Goal: Check status: Check status

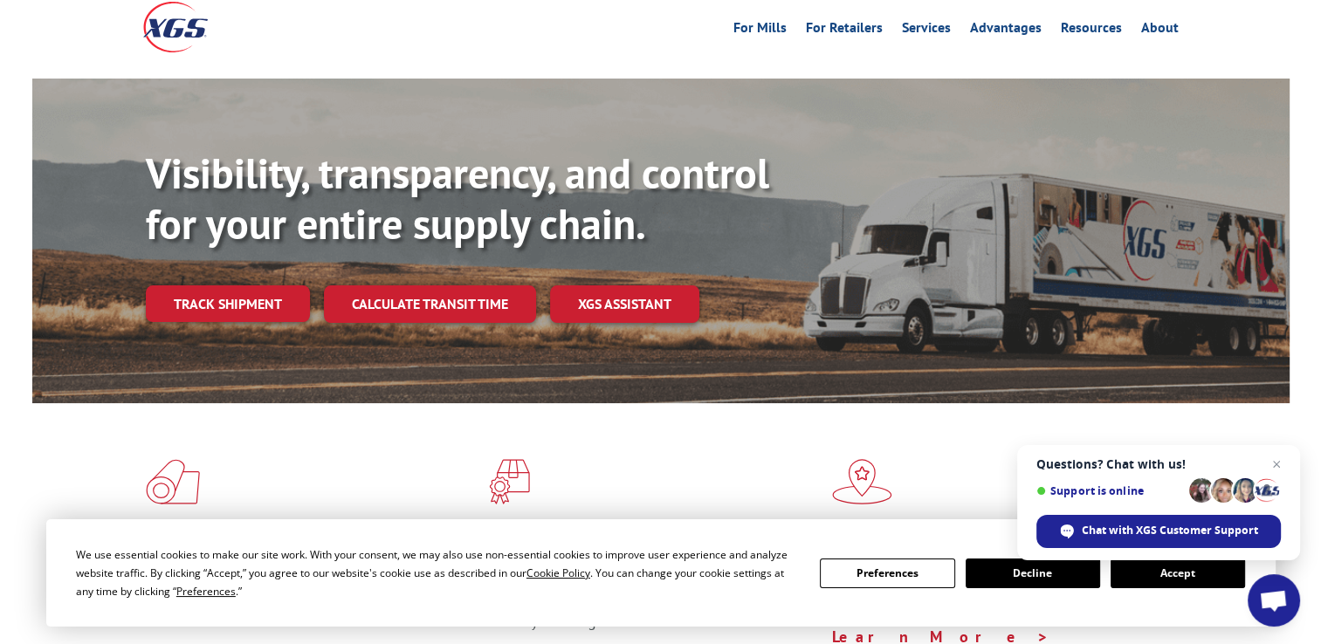
scroll to position [262, 0]
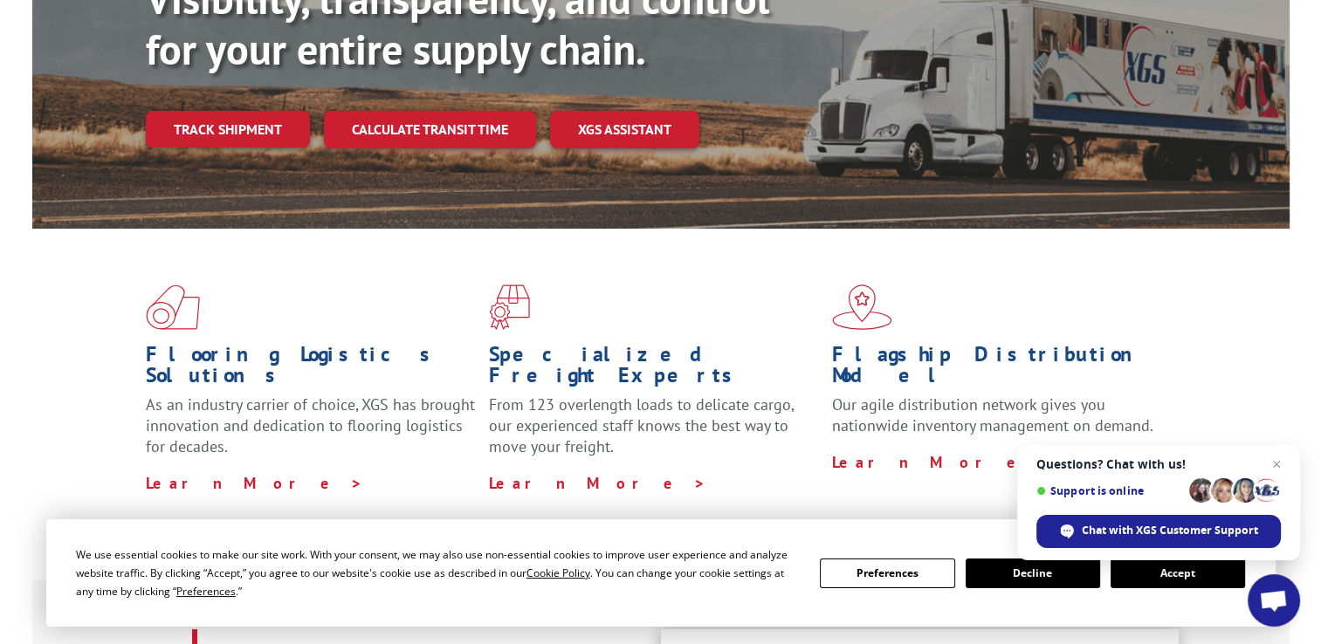
click at [1162, 570] on button "Accept" at bounding box center [1178, 574] width 134 height 30
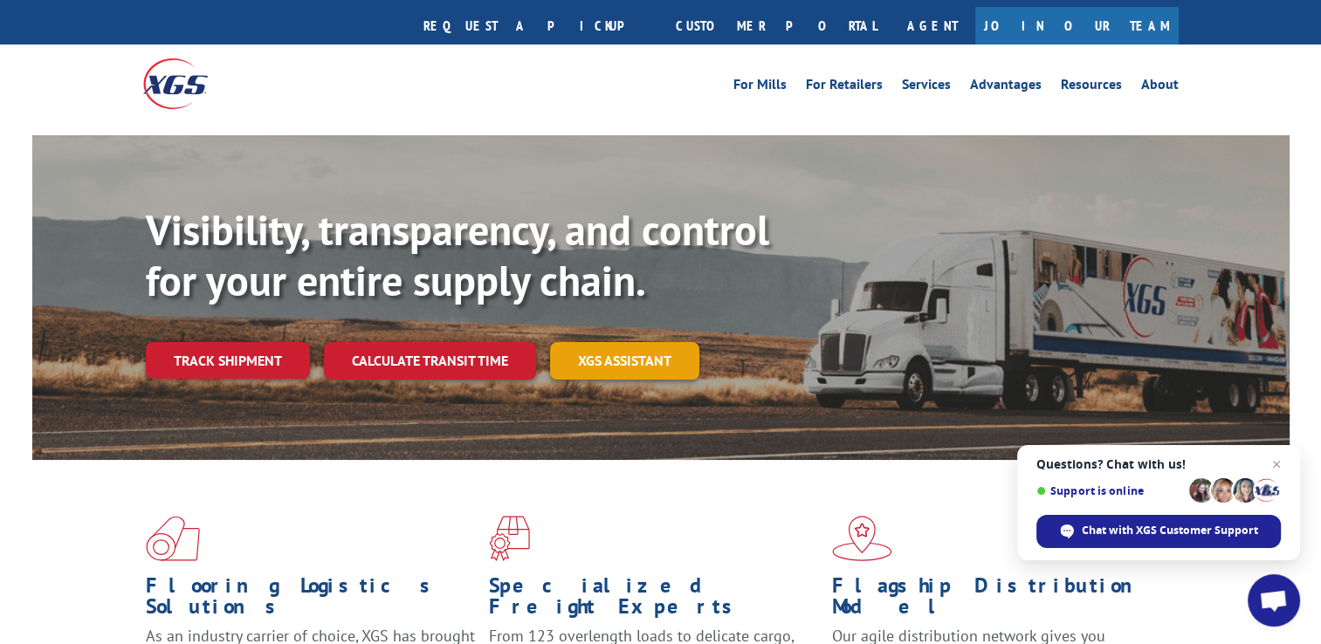
scroll to position [0, 0]
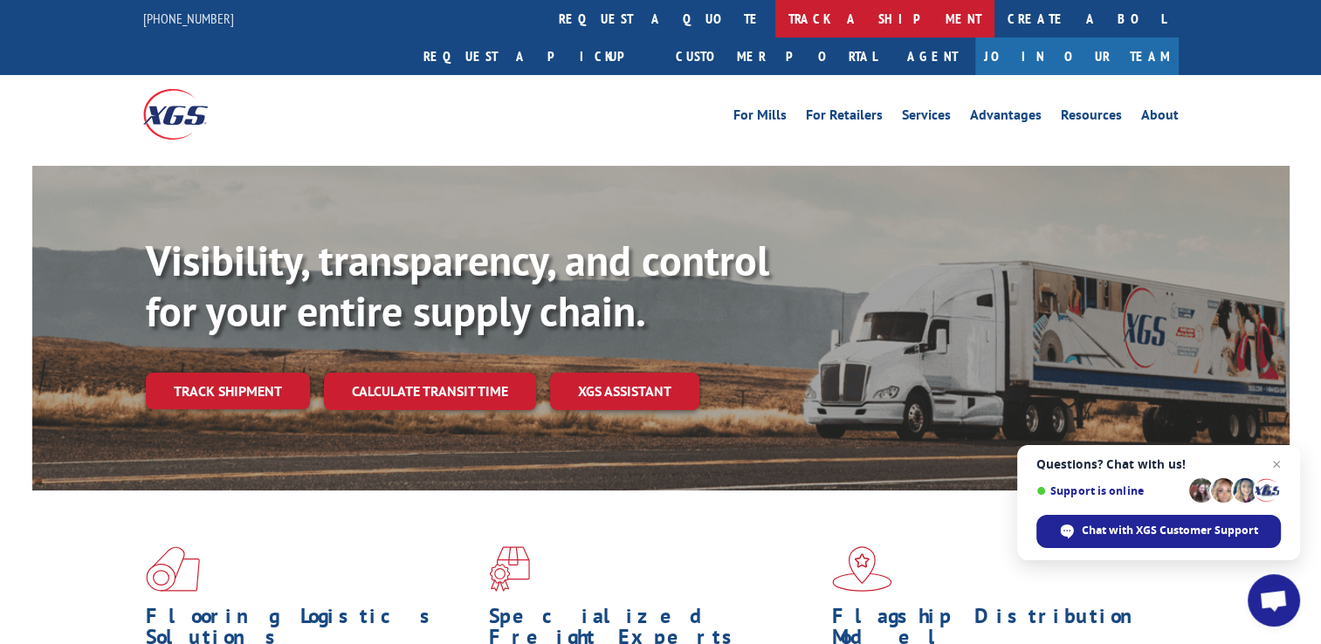
click at [775, 16] on link "track a shipment" at bounding box center [884, 19] width 219 height 38
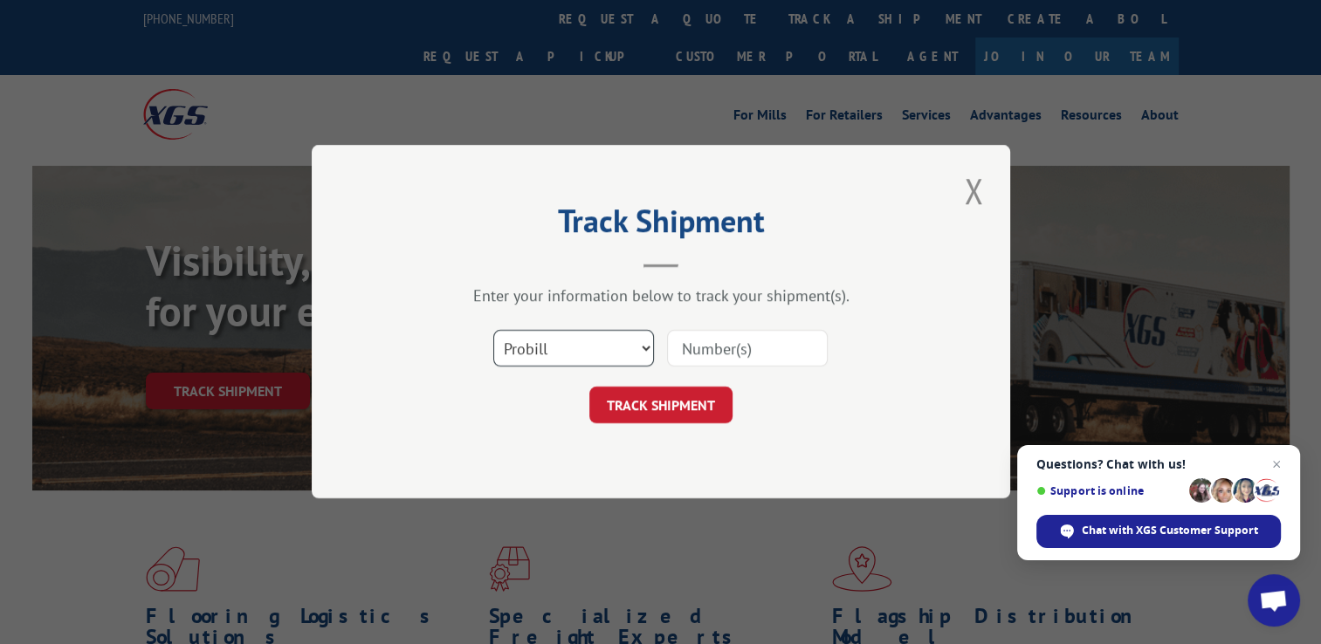
click at [639, 349] on select "Select category... Probill BOL PO" at bounding box center [573, 349] width 161 height 37
select select "bol"
click at [493, 331] on select "Select category... Probill BOL PO" at bounding box center [573, 349] width 161 height 37
click at [719, 348] on input at bounding box center [747, 349] width 161 height 37
type input "3352918"
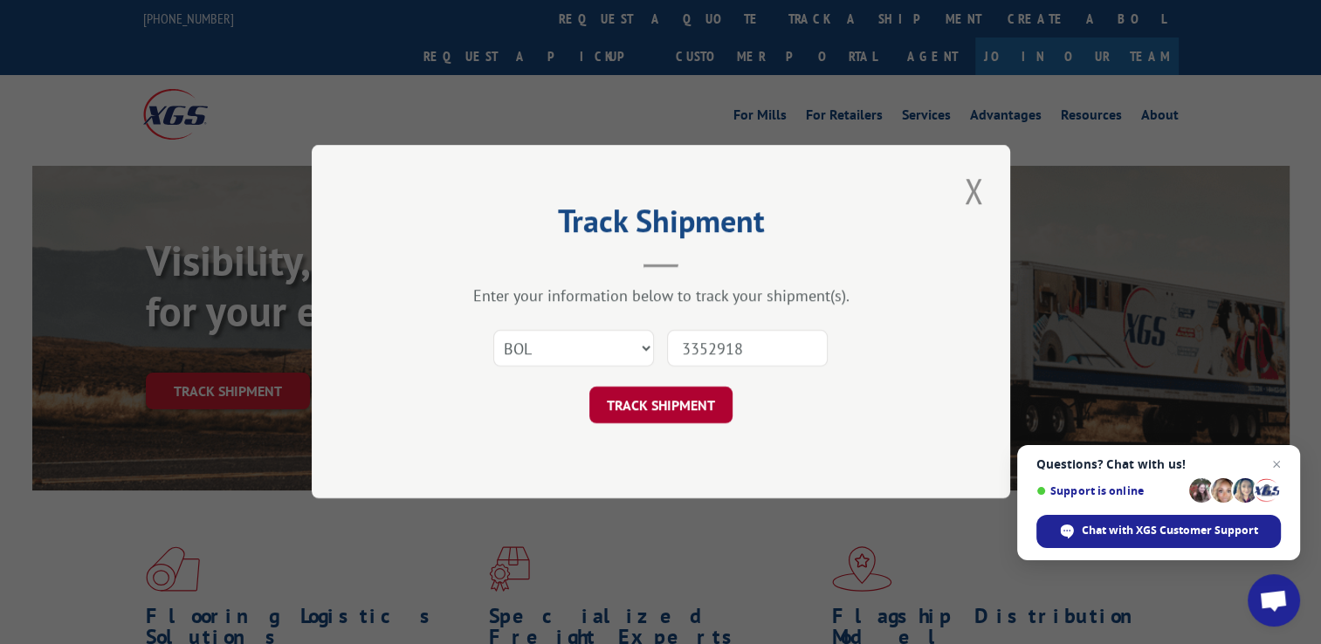
click at [697, 407] on button "TRACK SHIPMENT" at bounding box center [660, 406] width 143 height 37
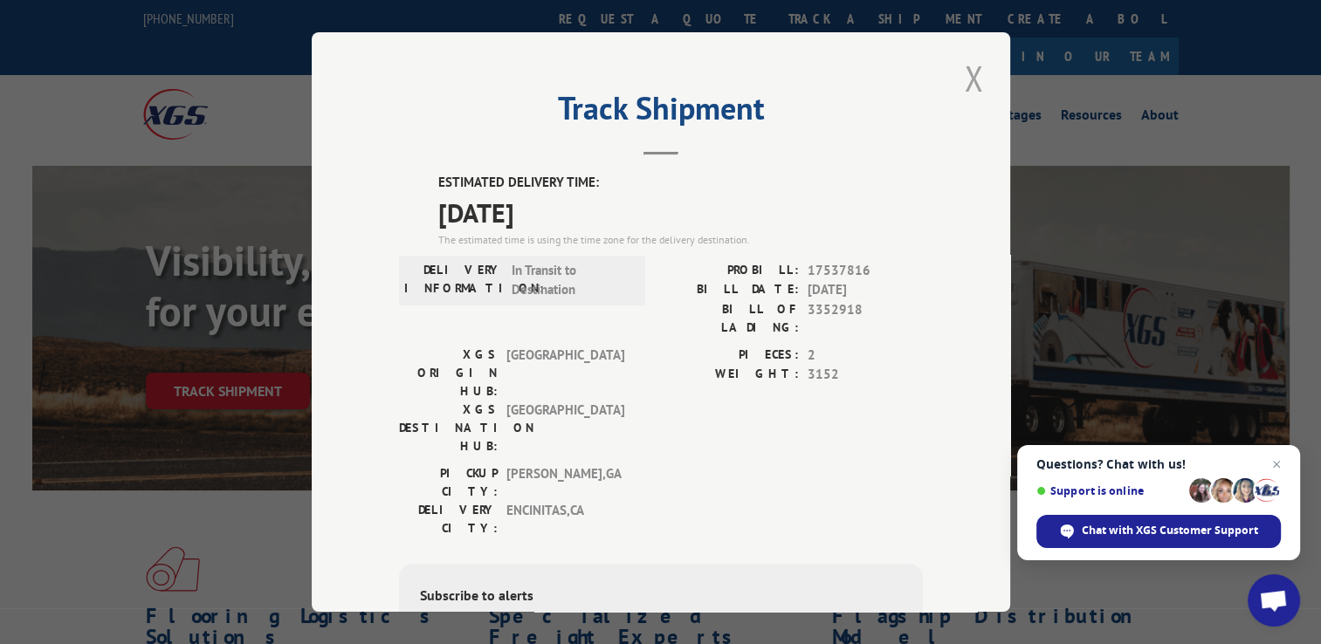
click at [966, 79] on button "Close modal" at bounding box center [974, 78] width 30 height 48
